Goal: Task Accomplishment & Management: Use online tool/utility

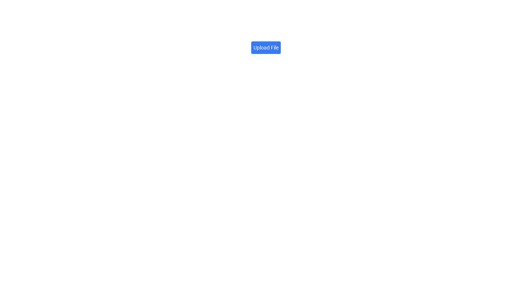
click at [262, 50] on label "Upload File" at bounding box center [266, 47] width 30 height 13
click at [279, 44] on input "Upload File" at bounding box center [279, 44] width 0 height 0
click at [327, 40] on link "Click here to copy →" at bounding box center [329, 39] width 52 height 8
click at [268, 41] on label "Upload File" at bounding box center [266, 47] width 30 height 13
click at [279, 44] on input "Upload File" at bounding box center [279, 44] width 0 height 0
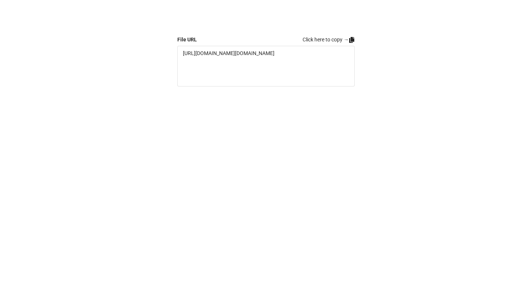
click at [339, 35] on div "File URL Click here to copy → https://firebasestorage.googleapis.com/v0/b/app-s…" at bounding box center [265, 43] width 177 height 86
click at [339, 39] on link "Click here to copy →" at bounding box center [329, 39] width 52 height 8
click at [267, 51] on label "Upload File" at bounding box center [266, 47] width 30 height 13
click at [279, 44] on input "Upload File" at bounding box center [279, 44] width 0 height 0
click at [321, 38] on link "Click here to copy →" at bounding box center [329, 39] width 52 height 8
